Goal: Transaction & Acquisition: Purchase product/service

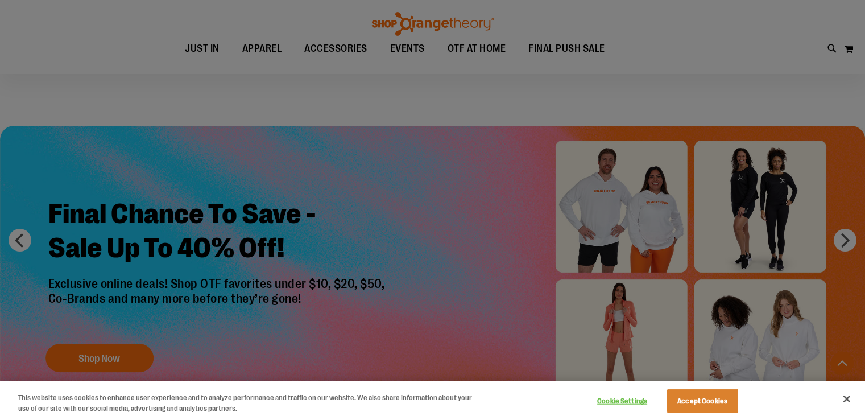
scroll to position [264, 0]
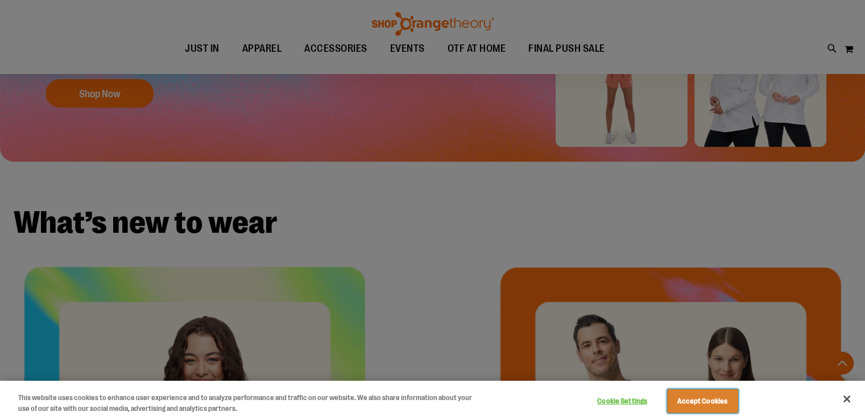
click at [716, 401] on button "Accept Cookies" at bounding box center [702, 401] width 71 height 24
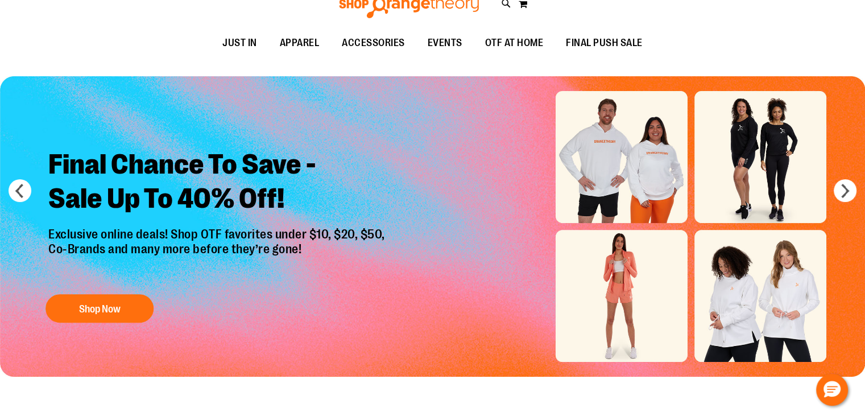
scroll to position [0, 0]
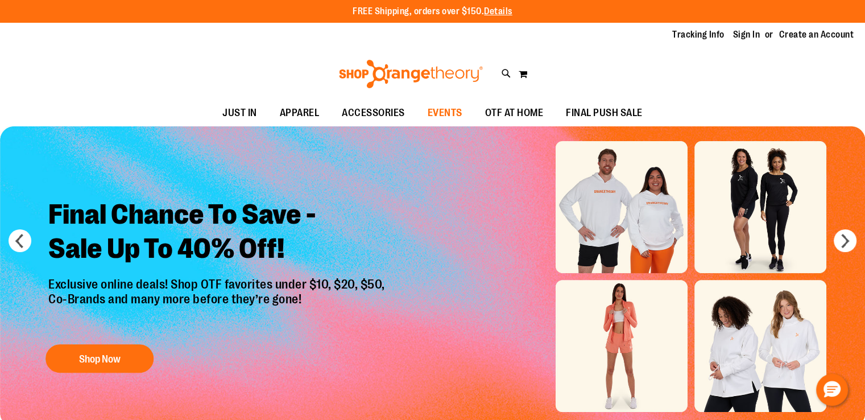
click at [436, 119] on span "EVENTS" at bounding box center [445, 113] width 35 height 26
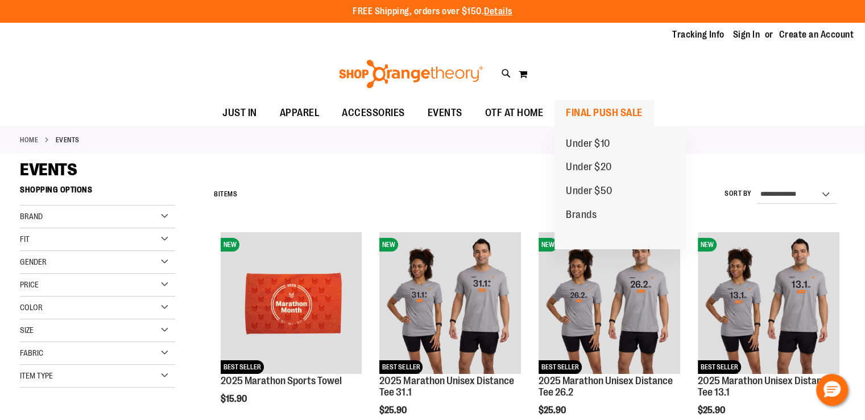
click at [593, 117] on span "FINAL PUSH SALE" at bounding box center [604, 113] width 77 height 26
